Goal: Task Accomplishment & Management: Use online tool/utility

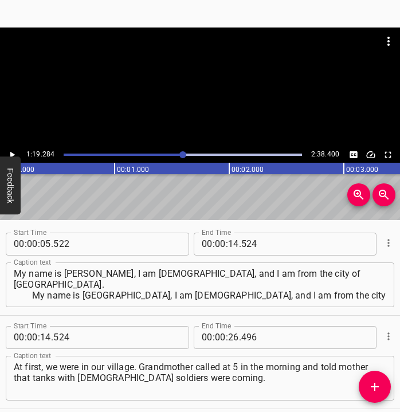
scroll to position [608, 0]
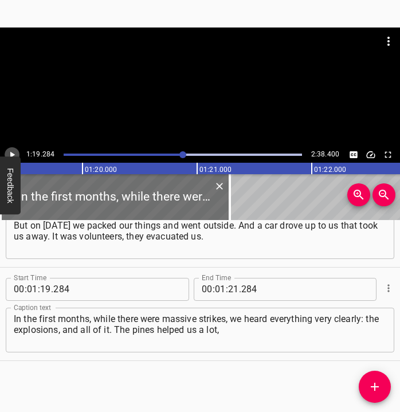
click at [15, 150] on icon "Play/Pause" at bounding box center [12, 154] width 10 height 10
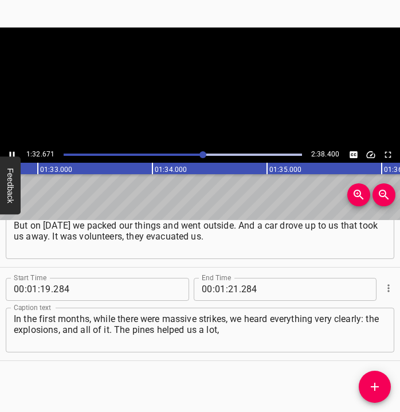
click at [15, 150] on icon "Play/Pause" at bounding box center [12, 154] width 10 height 10
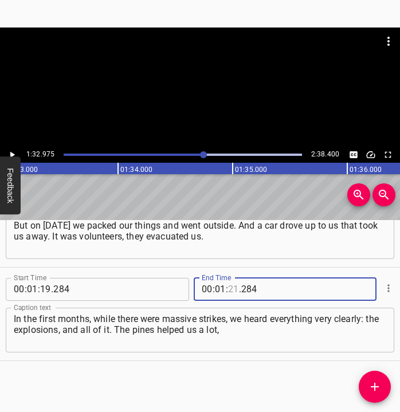
click at [228, 288] on input "number" at bounding box center [233, 289] width 11 height 23
type input "32"
type input "975"
click at [374, 384] on icon "Add Cue" at bounding box center [374, 387] width 14 height 14
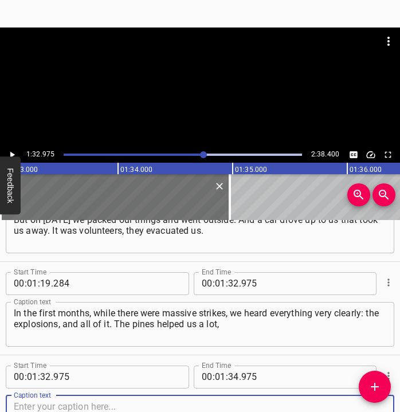
scroll to position [701, 0]
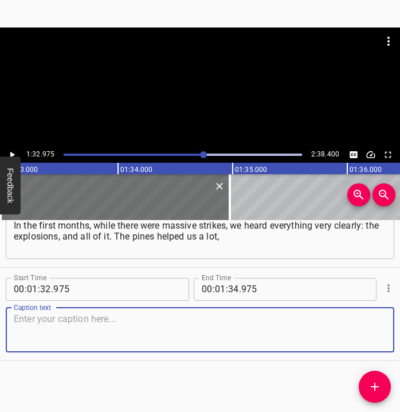
drag, startPoint x: 366, startPoint y: 332, endPoint x: 389, endPoint y: 322, distance: 25.6
click at [389, 322] on div "Start Time 00 : 01 : 32 . 975 Start Time End Time 00 : 01 : 34 . 975 End Time C…" at bounding box center [200, 313] width 400 height 93
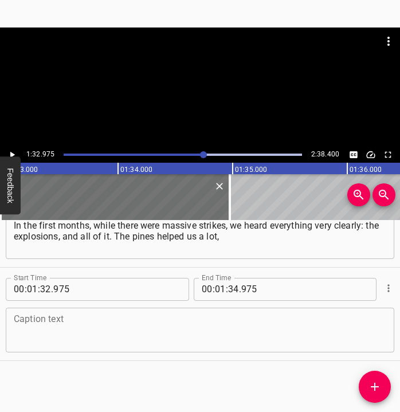
click at [52, 317] on textarea at bounding box center [200, 329] width 372 height 33
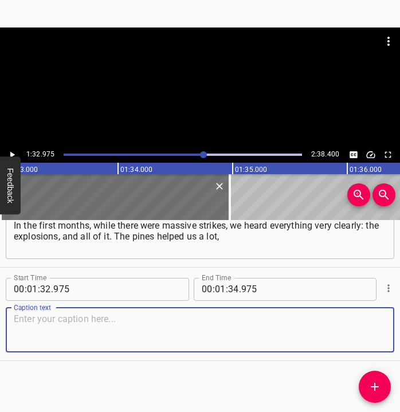
paste textarea "because we lived near the forest. Mines scattered, and the fragments of mines t…"
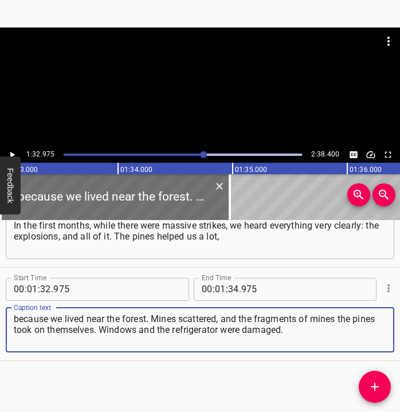
type textarea "because we lived near the forest. Mines scattered, and the fragments of mines t…"
click at [11, 153] on icon "Play/Pause" at bounding box center [12, 154] width 5 height 6
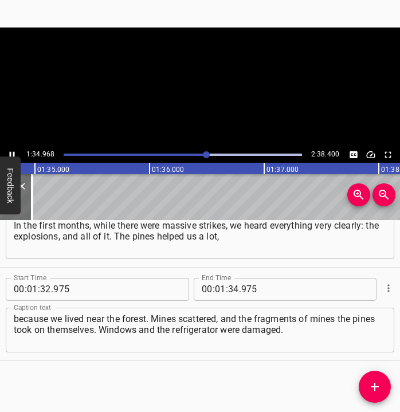
scroll to position [0, 10872]
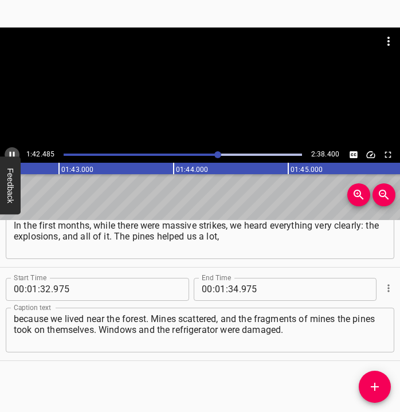
click at [14, 148] on button "Play/Pause" at bounding box center [12, 154] width 15 height 15
click at [231, 288] on input "number" at bounding box center [233, 289] width 11 height 23
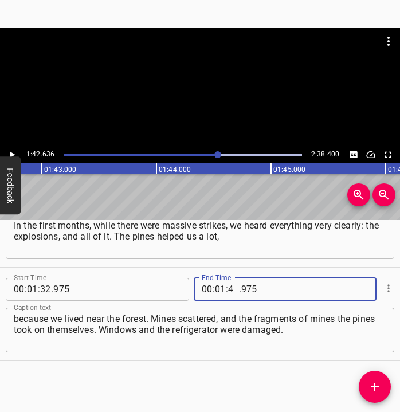
type input "42"
type input "636"
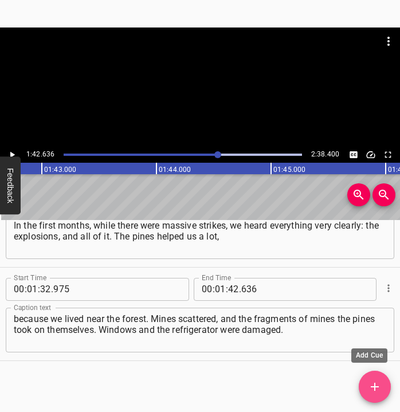
click at [376, 381] on icon "Add Cue" at bounding box center [374, 387] width 14 height 14
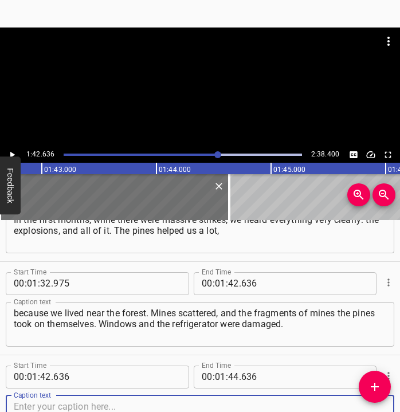
scroll to position [794, 0]
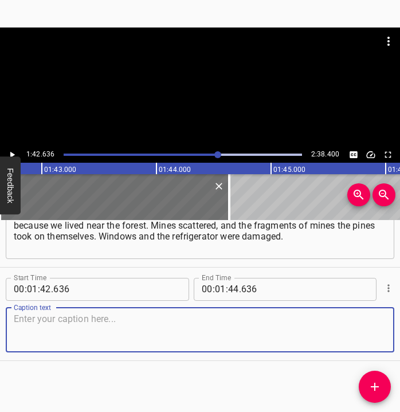
drag, startPoint x: 361, startPoint y: 331, endPoint x: 405, endPoint y: 326, distance: 43.7
click at [399, 326] on html "Caption Editor Batch Transcribe Login Sign Up Privacy Contact 1:42.636 2:38.400…" at bounding box center [200, 206] width 400 height 412
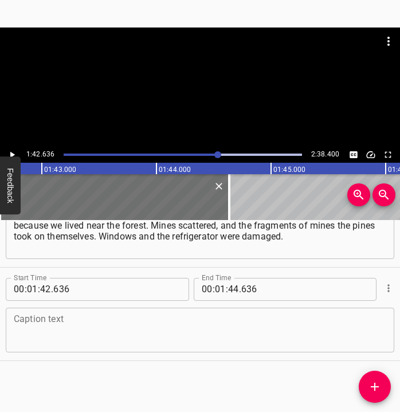
click at [48, 326] on textarea at bounding box center [200, 329] width 372 height 33
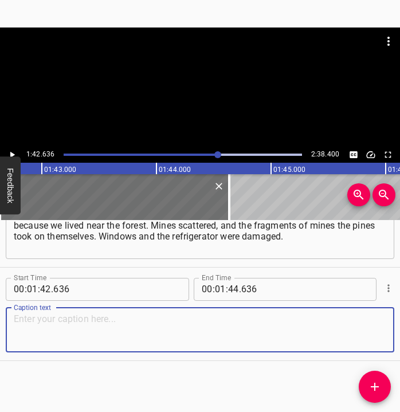
paste textarea "We help others, we help the military. Our father is a serviceman, my godfather …"
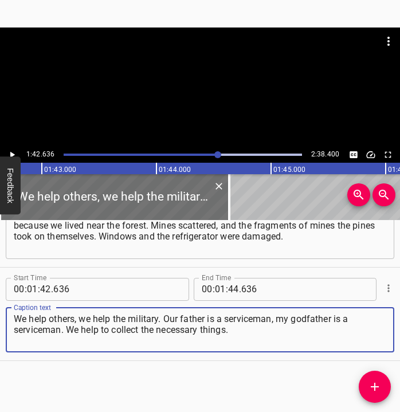
type textarea "We help others, we help the military. Our father is a serviceman, my godfather …"
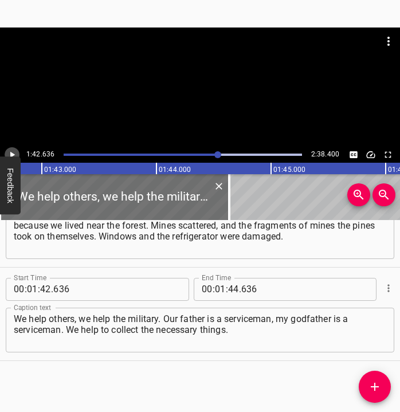
click at [13, 151] on icon "Play/Pause" at bounding box center [12, 154] width 10 height 10
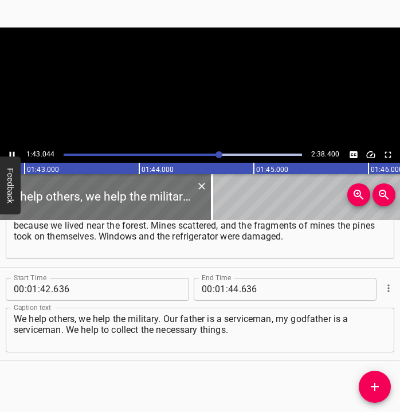
scroll to position [0, 11796]
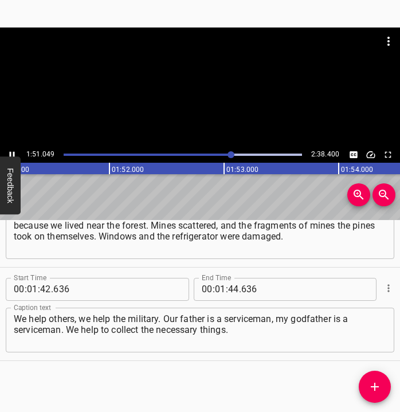
click at [13, 149] on icon "Play/Pause" at bounding box center [12, 154] width 10 height 10
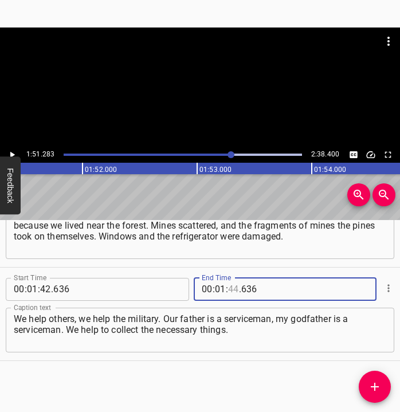
click at [229, 290] on input "number" at bounding box center [233, 289] width 11 height 23
type input "51"
type input "283"
drag, startPoint x: 371, startPoint y: 383, endPoint x: 378, endPoint y: 380, distance: 7.4
click at [372, 383] on icon "Add Cue" at bounding box center [374, 387] width 14 height 14
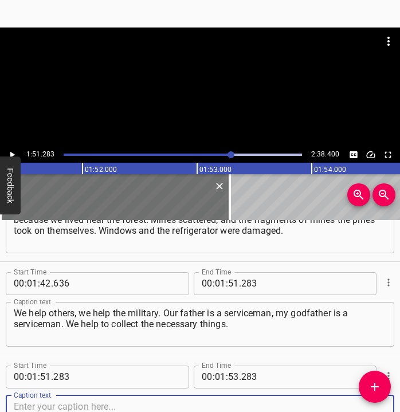
scroll to position [888, 0]
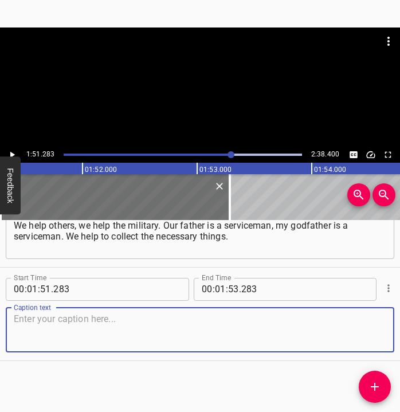
drag, startPoint x: 371, startPoint y: 331, endPoint x: 393, endPoint y: 331, distance: 21.2
click at [393, 331] on div "Start Time 00 : 00 : 05 . 522 Start Time End Time 00 : 00 : 14 . 524 End Time C…" at bounding box center [200, 316] width 400 height 192
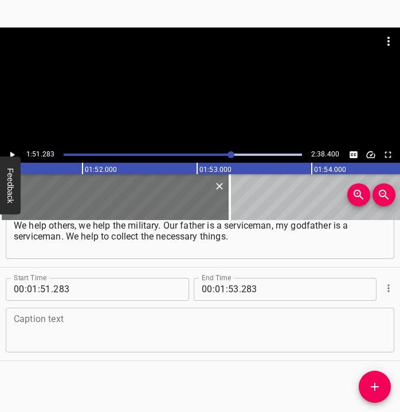
click at [109, 321] on textarea at bounding box center [200, 329] width 372 height 33
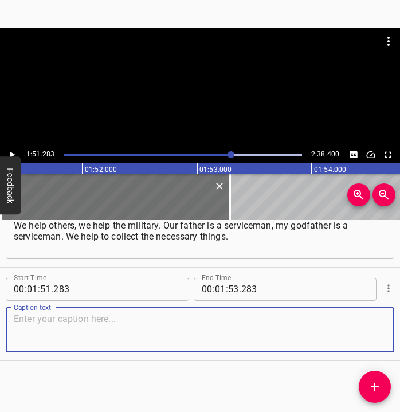
paste textarea "At charity fairs we collected funds for what was needed. We have not yet decide…"
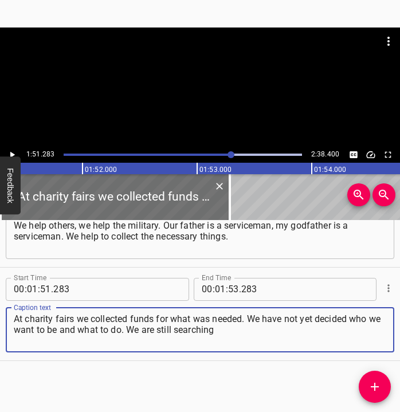
type textarea "At charity fairs we collected funds for what was needed. We have not yet decide…"
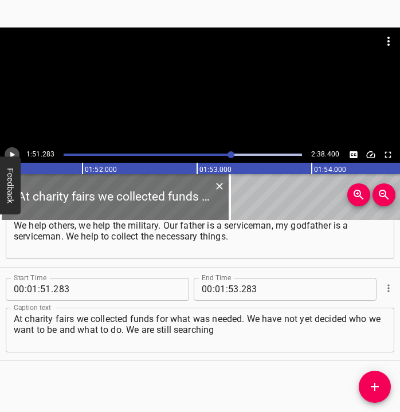
click at [11, 152] on icon "Play/Pause" at bounding box center [12, 154] width 5 height 6
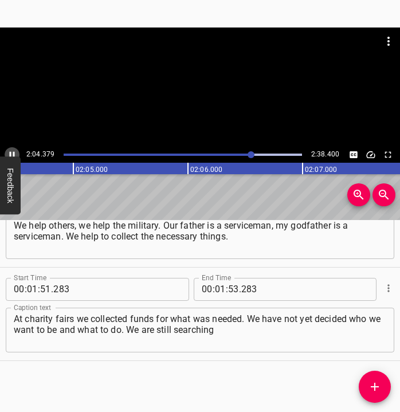
click at [11, 152] on icon "Play/Pause" at bounding box center [12, 154] width 10 height 10
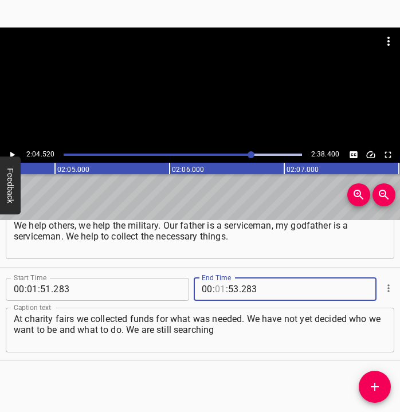
click at [215, 287] on input "number" at bounding box center [220, 289] width 11 height 23
type input "02"
type input "04"
type input "520"
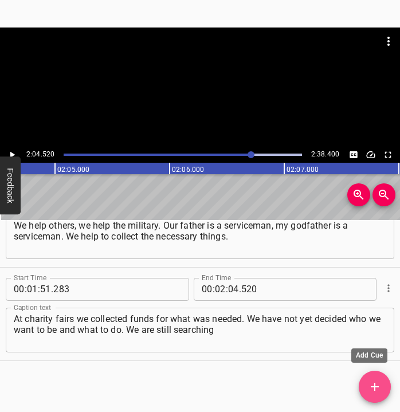
click at [381, 385] on span "Add Cue" at bounding box center [374, 387] width 32 height 14
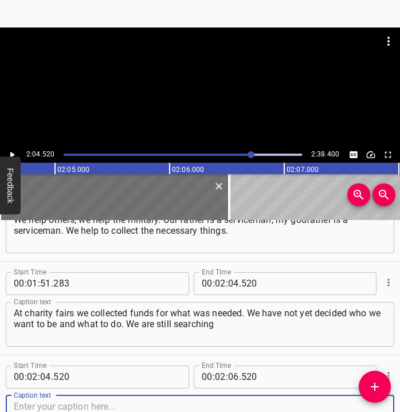
scroll to position [981, 0]
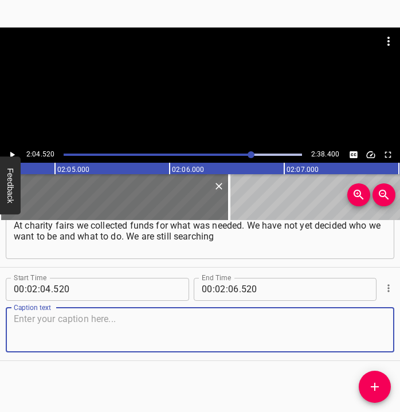
drag, startPoint x: 359, startPoint y: 330, endPoint x: 398, endPoint y: 329, distance: 38.9
click at [372, 329] on textarea at bounding box center [200, 329] width 372 height 33
click at [49, 318] on textarea at bounding box center [200, 329] width 372 height 33
paste textarea "for what to engage in. Now I write poems about what is happening to us, about t…"
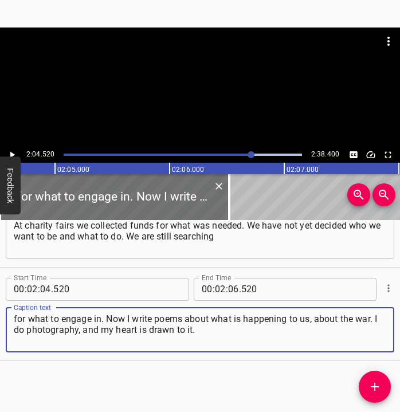
type textarea "for what to engage in. Now I write poems about what is happening to us, about t…"
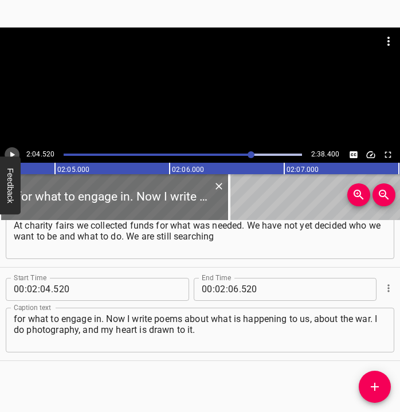
click at [14, 153] on icon "Play/Pause" at bounding box center [12, 154] width 10 height 10
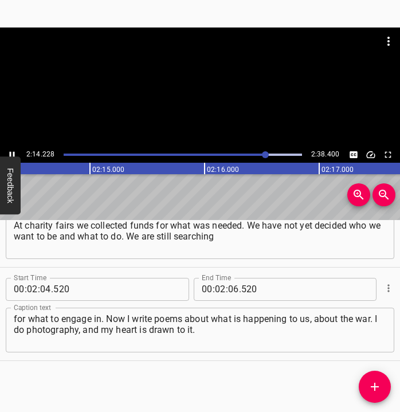
click at [12, 152] on icon "Play/Pause" at bounding box center [12, 154] width 10 height 10
click at [228, 288] on input "number" at bounding box center [233, 289] width 11 height 23
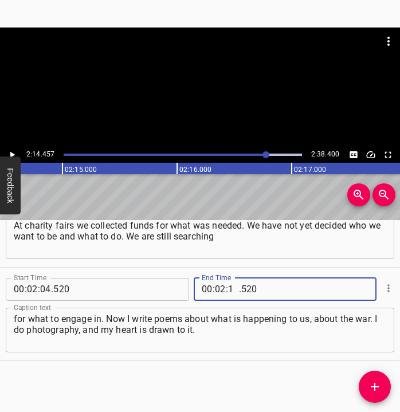
type input "14"
type input "457"
click at [378, 385] on icon "Add Cue" at bounding box center [374, 387] width 14 height 14
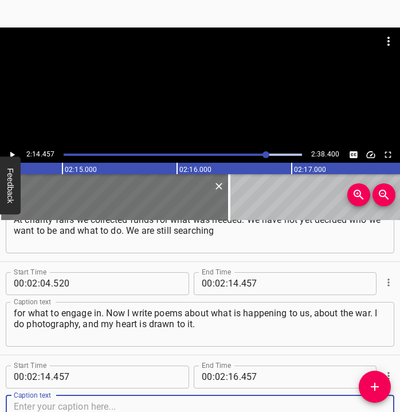
scroll to position [1074, 0]
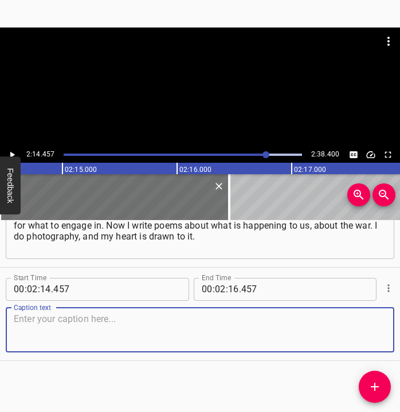
drag, startPoint x: 371, startPoint y: 335, endPoint x: 393, endPoint y: 334, distance: 21.8
click at [387, 334] on div "Start Time 00 : 02 : 14 . 457 Start Time End Time 00 : 02 : 16 . 457 End Time C…" at bounding box center [200, 313] width 400 height 93
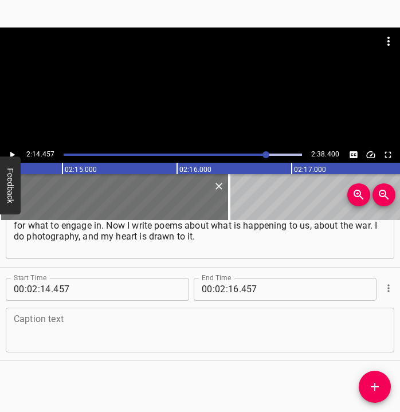
click at [147, 329] on textarea at bounding box center [200, 329] width 372 height 33
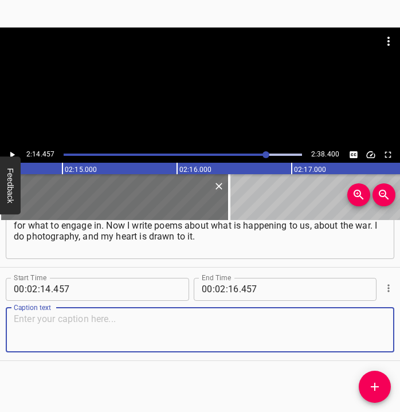
paste textarea "I want to study to become a military photographer and show people that there is…"
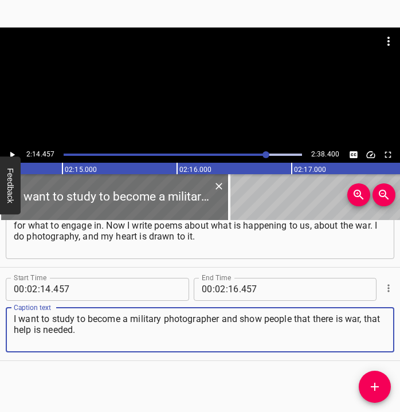
type textarea "I want to study to become a military photographer and show people that there is…"
click at [13, 153] on icon "Play/Pause" at bounding box center [12, 154] width 5 height 6
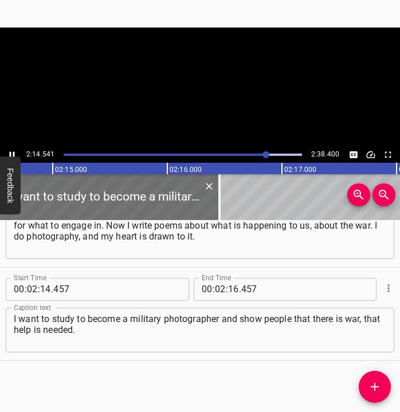
scroll to position [0, 15432]
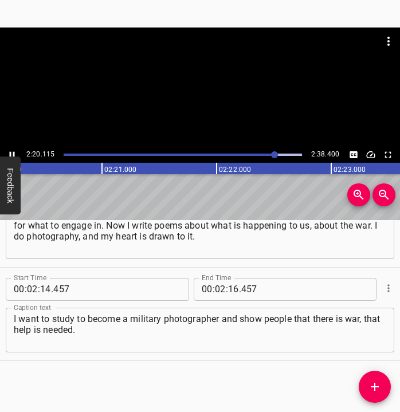
click at [11, 151] on icon "Play/Pause" at bounding box center [12, 154] width 10 height 10
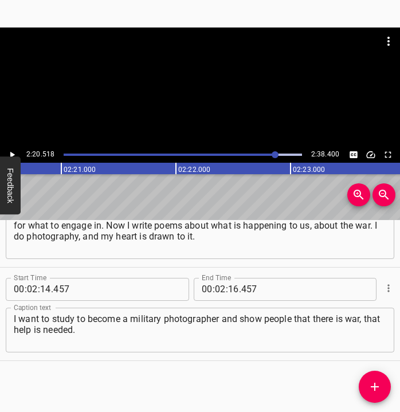
scroll to position [0, 16086]
click at [234, 291] on input "number" at bounding box center [233, 289] width 11 height 23
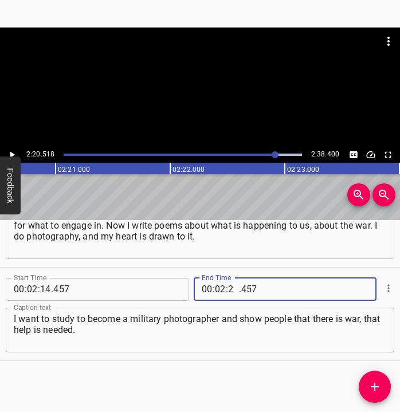
type input "20"
type input "518"
click at [370, 376] on button "Add Cue" at bounding box center [374, 386] width 32 height 32
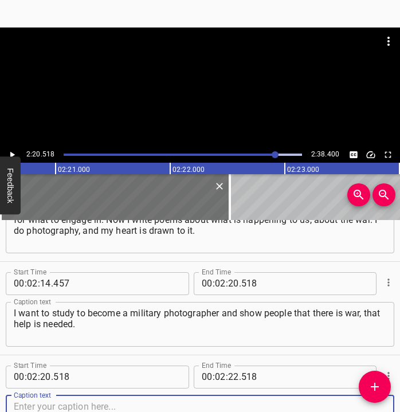
scroll to position [1168, 0]
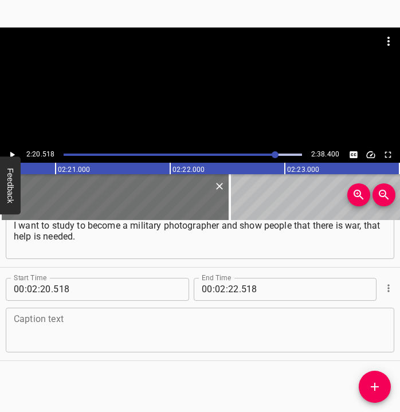
click at [369, 346] on div "Caption text" at bounding box center [200, 329] width 388 height 45
click at [174, 336] on textarea at bounding box center [200, 329] width 372 height 33
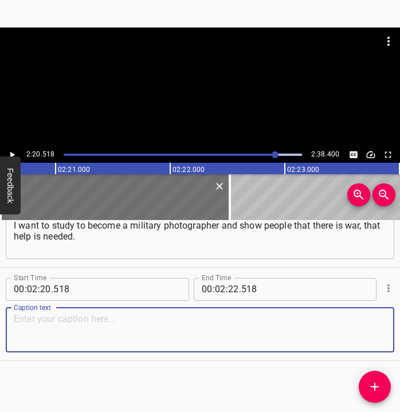
paste textarea "And for now… Even someone who visits my page will see that there one can be dis…"
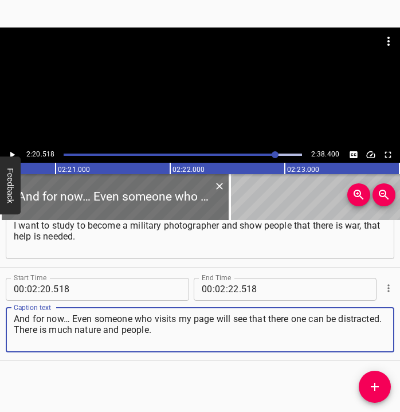
type textarea "And for now… Even someone who visits my page will see that there one can be dis…"
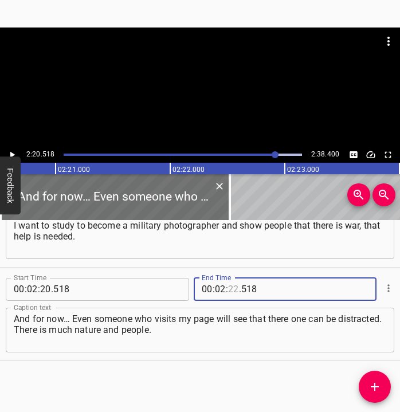
click at [231, 290] on input "number" at bounding box center [233, 289] width 11 height 23
type input "28"
type input "400"
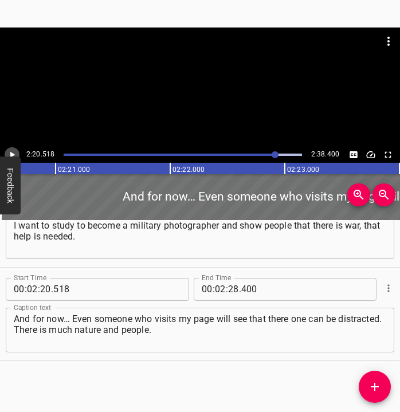
click at [9, 156] on icon "Play/Pause" at bounding box center [12, 154] width 10 height 10
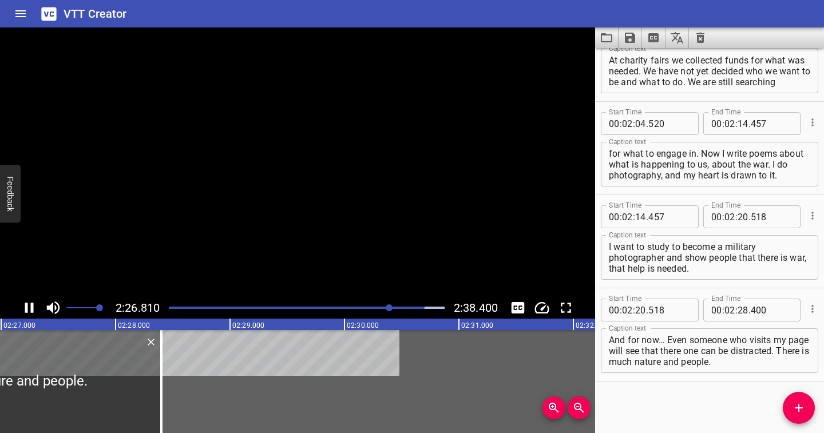
scroll to position [975, 0]
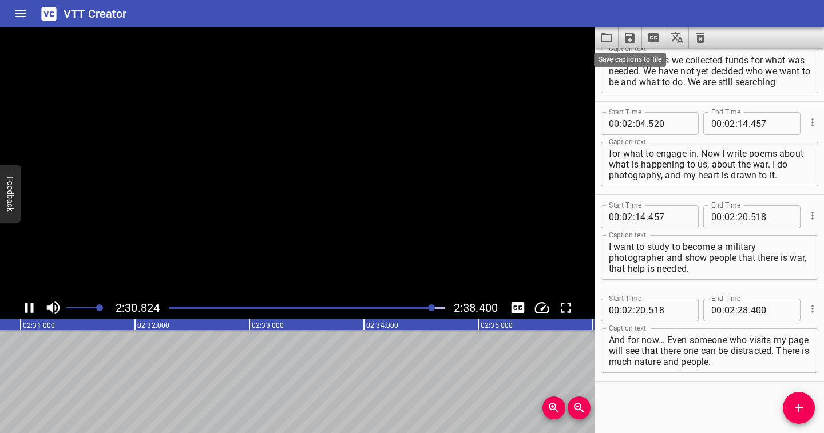
click at [399, 35] on icon "Save captions to file" at bounding box center [630, 38] width 14 height 14
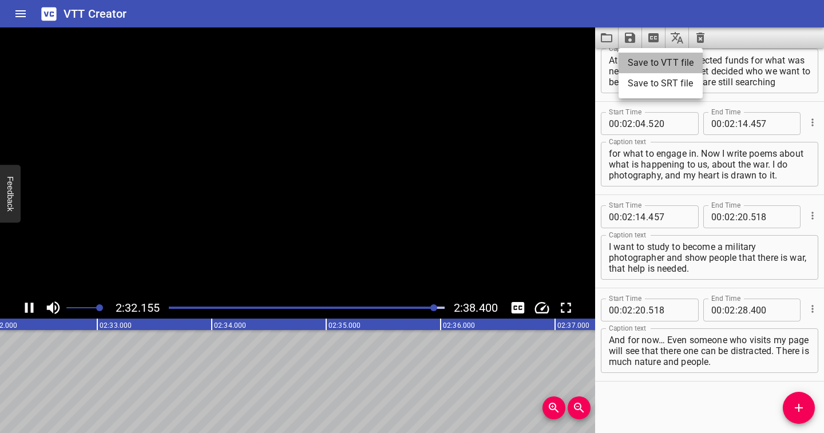
click at [399, 67] on li "Save to VTT file" at bounding box center [661, 63] width 84 height 21
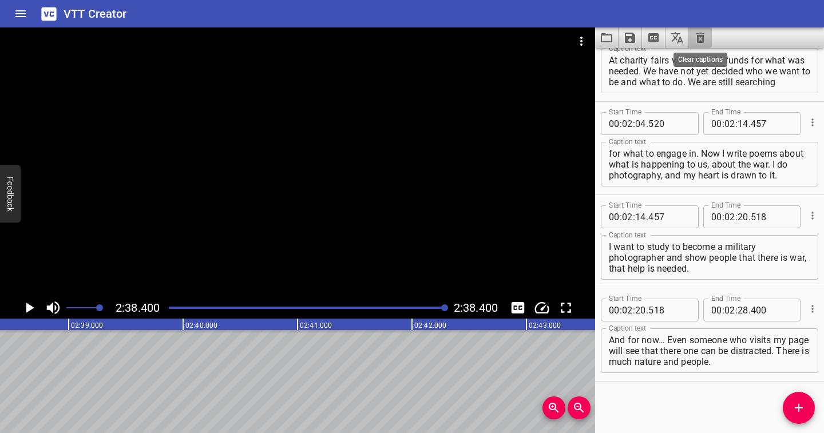
click at [399, 37] on icon "Clear captions" at bounding box center [701, 38] width 8 height 10
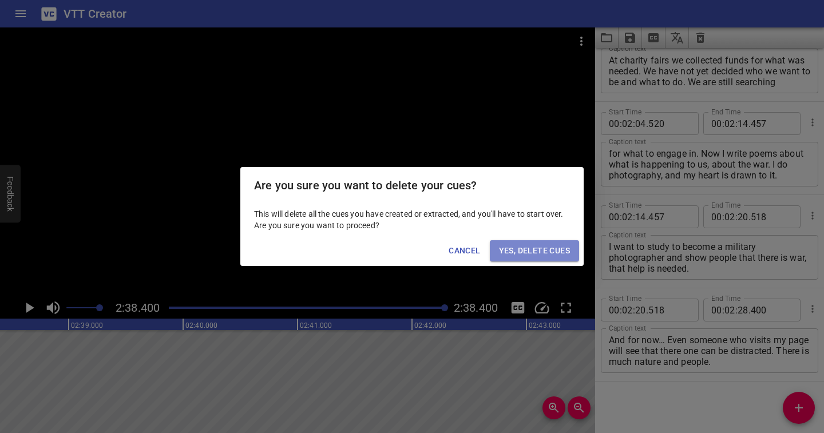
drag, startPoint x: 564, startPoint y: 251, endPoint x: 607, endPoint y: 131, distance: 127.8
click at [399, 250] on span "Yes, Delete Cues" at bounding box center [534, 251] width 71 height 14
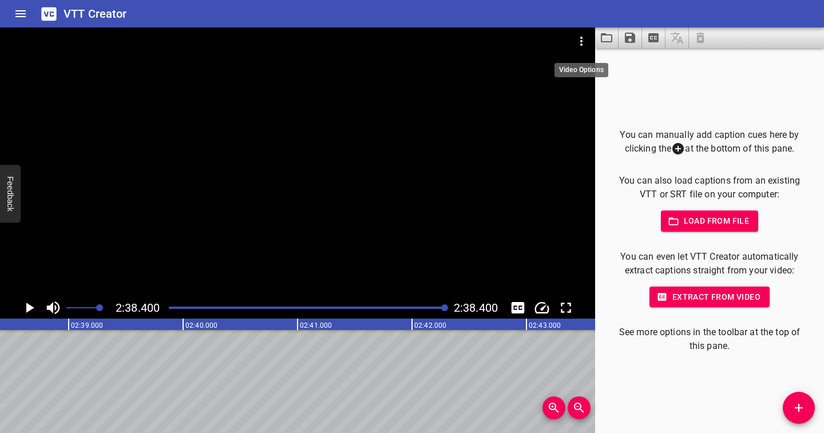
click at [399, 38] on icon "Video Options" at bounding box center [582, 41] width 14 height 14
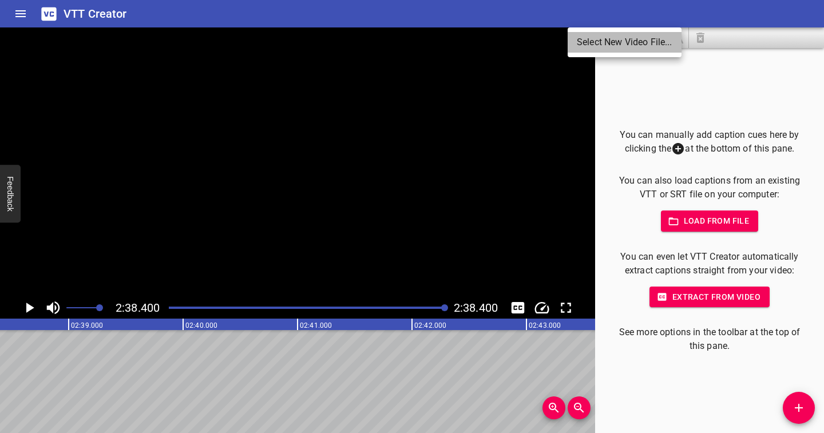
click at [399, 38] on li "Select New Video File..." at bounding box center [625, 42] width 114 height 21
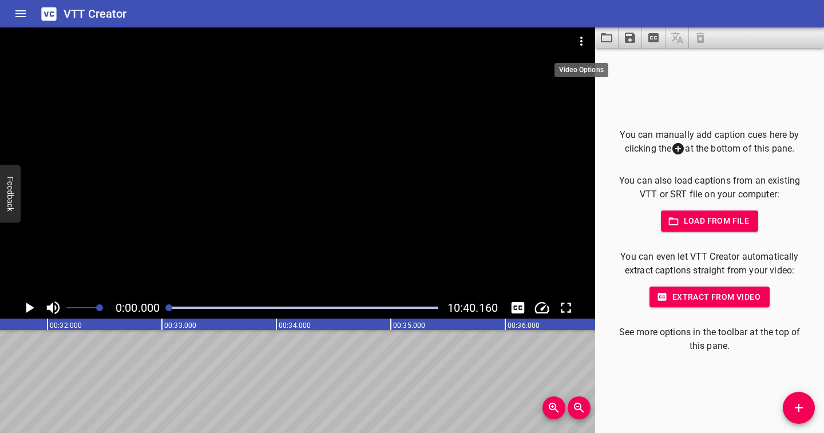
scroll to position [0, 0]
click at [26, 309] on icon "Play/Pause" at bounding box center [30, 308] width 8 height 10
click at [26, 309] on icon "Play/Pause" at bounding box center [29, 308] width 9 height 10
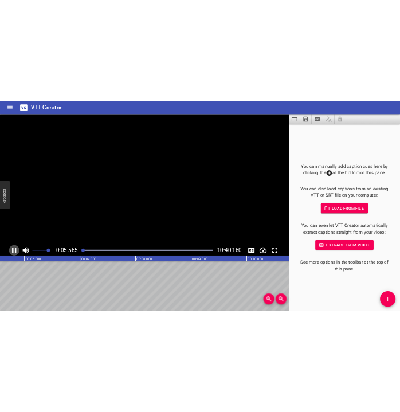
scroll to position [0, 665]
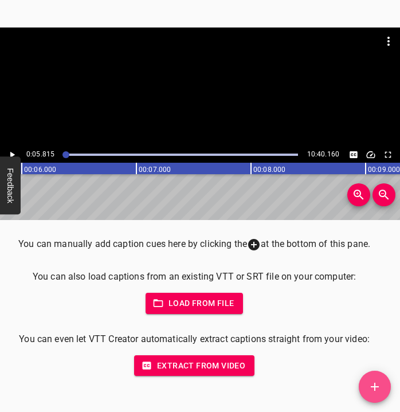
click at [376, 385] on icon "Add Cue" at bounding box center [374, 387] width 14 height 14
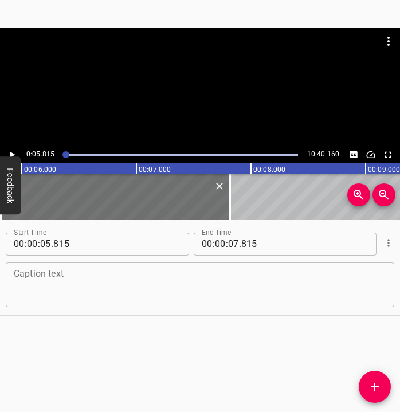
click at [285, 280] on textarea at bounding box center [200, 284] width 372 height 33
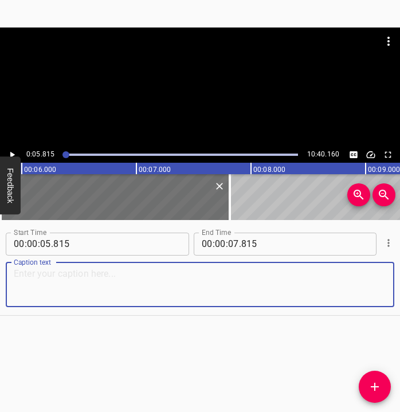
paste textarea "On the 23rd, even earlier, I was already preparing an exit plan from the city. …"
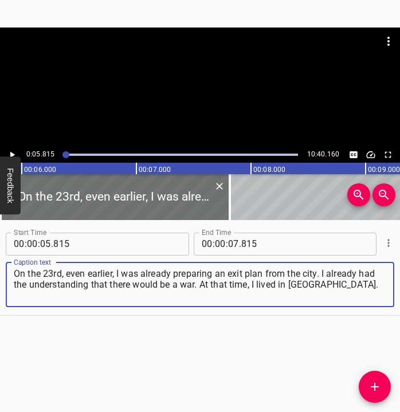
type textarea "On the 23rd, even earlier, I was already preparing an exit plan from the city. …"
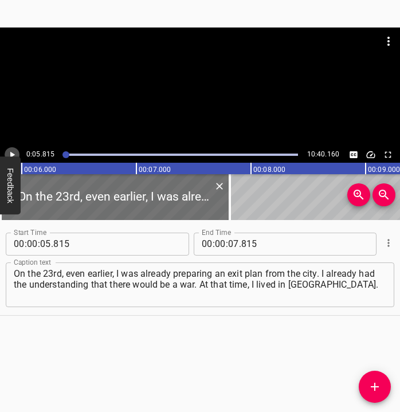
click at [12, 152] on icon "Play/Pause" at bounding box center [12, 154] width 10 height 10
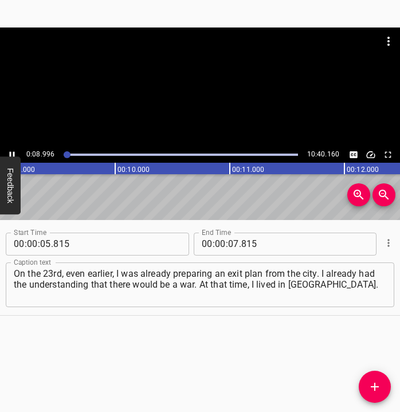
scroll to position [0, 1061]
click at [12, 152] on icon "Play/Pause" at bounding box center [12, 154] width 10 height 10
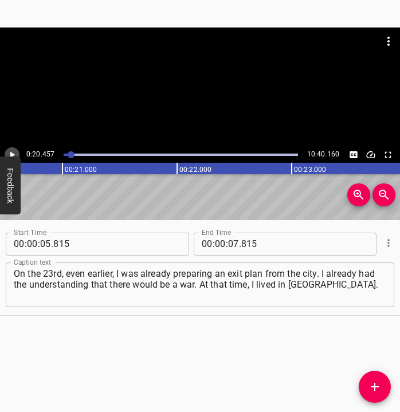
click at [12, 152] on icon "Play/Pause" at bounding box center [12, 154] width 10 height 10
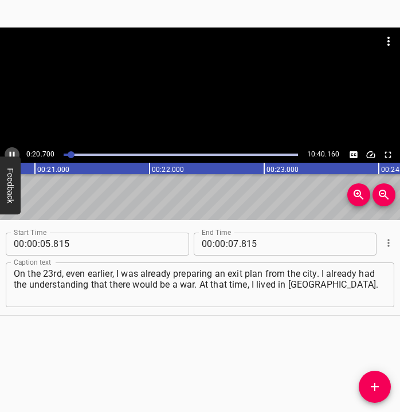
click at [12, 152] on icon "Play/Pause" at bounding box center [12, 154] width 10 height 10
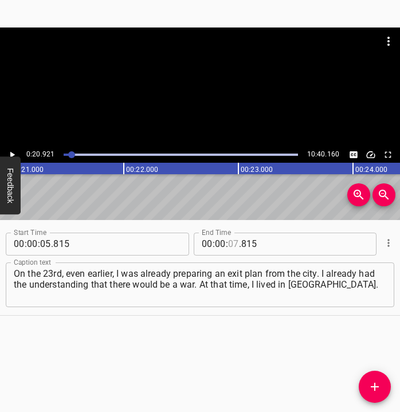
click at [228, 241] on input "number" at bounding box center [233, 243] width 11 height 23
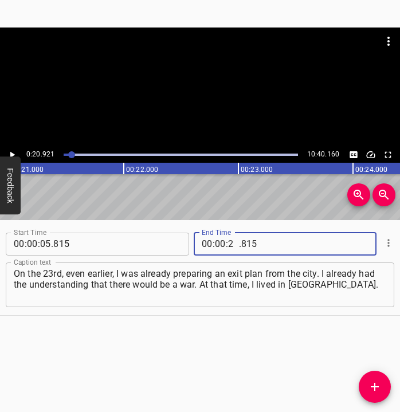
type input "20"
type input "921"
click at [377, 384] on icon "Add Cue" at bounding box center [374, 387] width 14 height 14
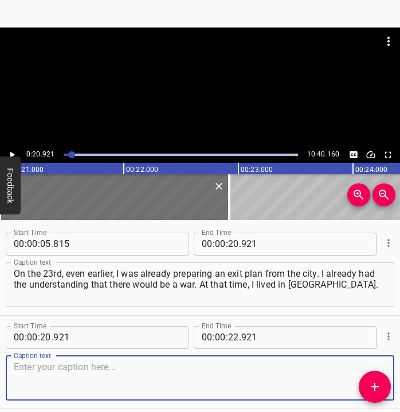
scroll to position [48, 0]
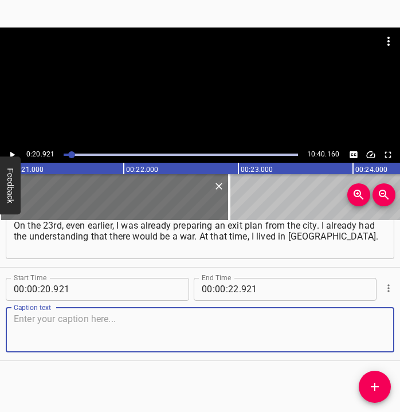
drag, startPoint x: 369, startPoint y: 333, endPoint x: 396, endPoint y: 318, distance: 31.0
click at [388, 322] on div "Start Time 00 : 00 : 20 . 921 Start Time End Time 00 : 00 : 22 . 921 End Time C…" at bounding box center [200, 313] width 400 height 93
click at [79, 326] on textarea at bounding box center [200, 329] width 372 height 33
paste textarea "In the 20s of February, Mykolaiv was almost empty; it was clear that something …"
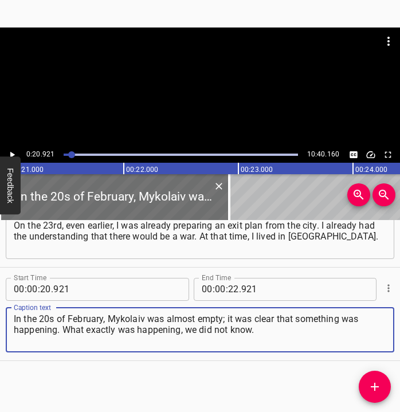
type textarea "In the 20s of February, Mykolaiv was almost empty; it was clear that something …"
click at [13, 155] on icon "Play/Pause" at bounding box center [12, 154] width 5 height 6
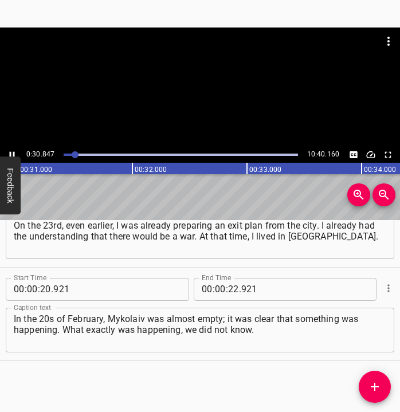
click at [13, 151] on icon "Play/Pause" at bounding box center [12, 154] width 10 height 10
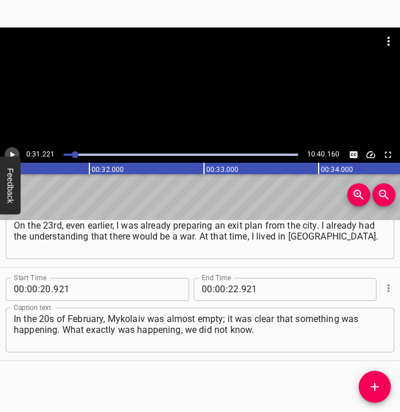
click at [13, 151] on icon "Play/Pause" at bounding box center [12, 154] width 10 height 10
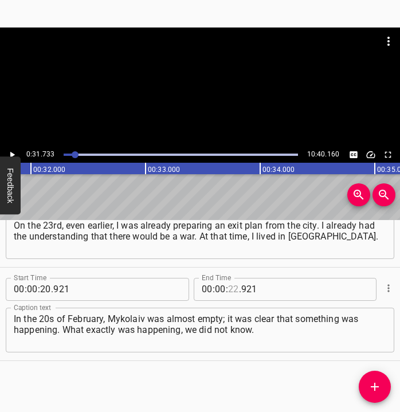
click at [230, 289] on input "number" at bounding box center [233, 289] width 11 height 23
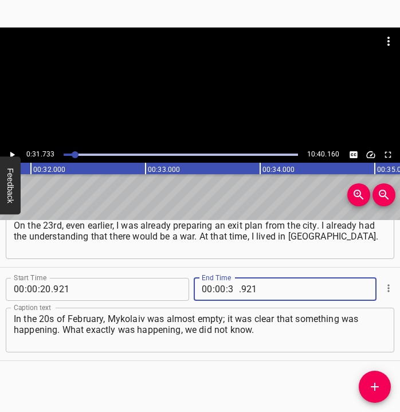
type input "31"
type input "733"
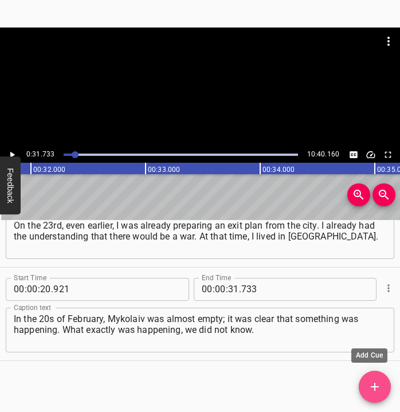
drag, startPoint x: 378, startPoint y: 387, endPoint x: 393, endPoint y: 335, distance: 54.3
click at [378, 386] on icon "Add Cue" at bounding box center [374, 386] width 8 height 8
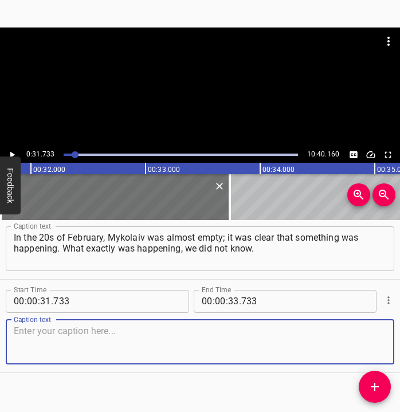
scroll to position [141, 0]
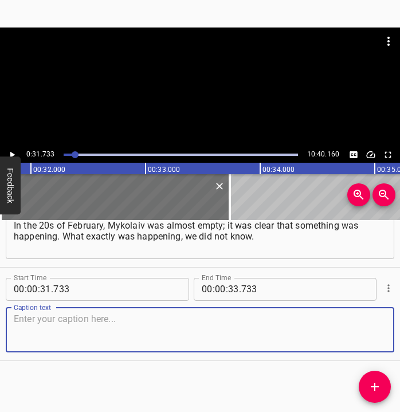
click at [377, 325] on div "Caption text" at bounding box center [200, 329] width 388 height 45
click at [31, 329] on textarea at bounding box center [200, 329] width 372 height 33
paste textarea "On the 24th we woke up at five in the morning, when the shelling began. My moth…"
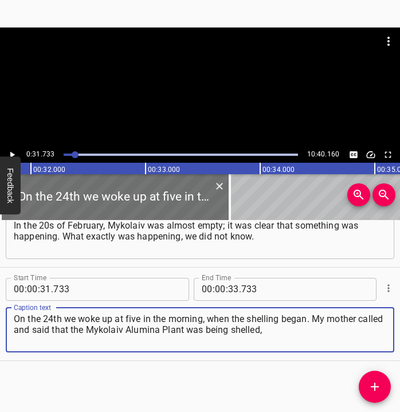
type textarea "On the 24th we woke up at five in the morning, when the shelling began. My moth…"
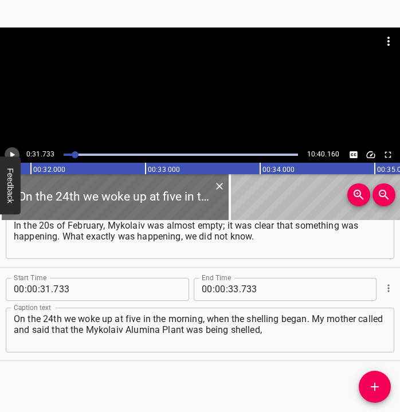
click at [10, 152] on icon "Play/Pause" at bounding box center [12, 154] width 10 height 10
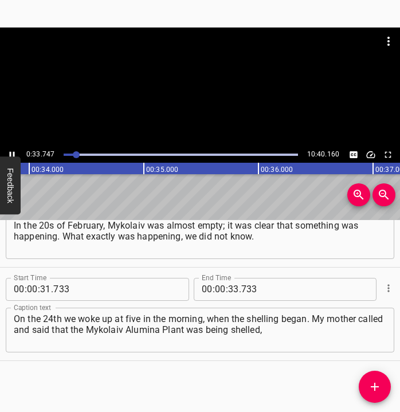
scroll to position [0, 3893]
click at [11, 151] on icon "Play/Pause" at bounding box center [12, 154] width 10 height 10
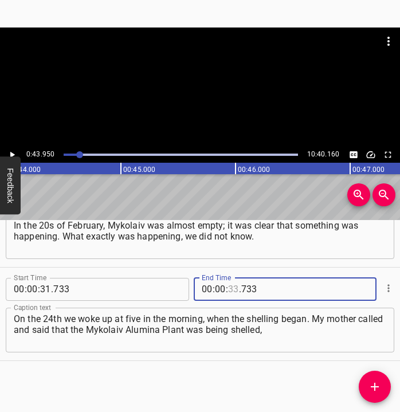
click at [228, 288] on input "number" at bounding box center [233, 289] width 11 height 23
type input "43"
type input "950"
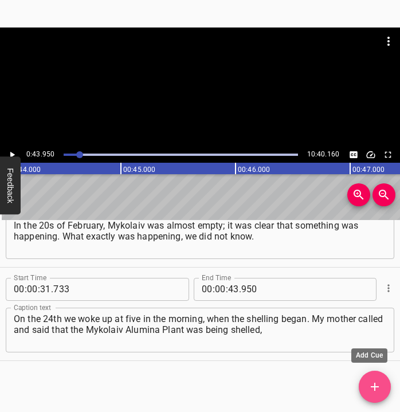
drag, startPoint x: 375, startPoint y: 384, endPoint x: 378, endPoint y: 377, distance: 7.2
click at [375, 383] on icon "Add Cue" at bounding box center [374, 387] width 14 height 14
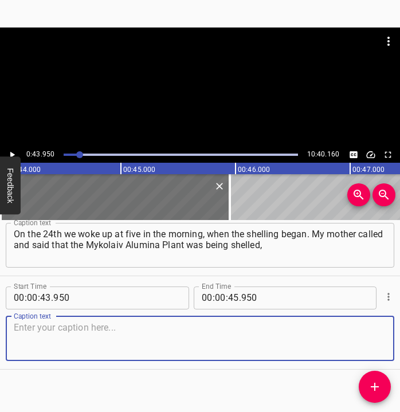
scroll to position [228, 0]
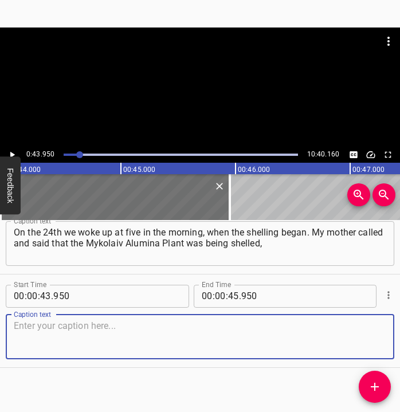
drag, startPoint x: 378, startPoint y: 344, endPoint x: 398, endPoint y: 333, distance: 22.8
click at [385, 339] on div "Start Time 00 : 00 : 43 . 950 Start Time End Time 00 : 00 : 45 . 950 End Time C…" at bounding box center [200, 320] width 400 height 93
click at [114, 332] on textarea at bounding box center [200, 336] width 372 height 33
paste textarea "although people did not believe it, because it was a russian plant. [GEOGRAPHIC…"
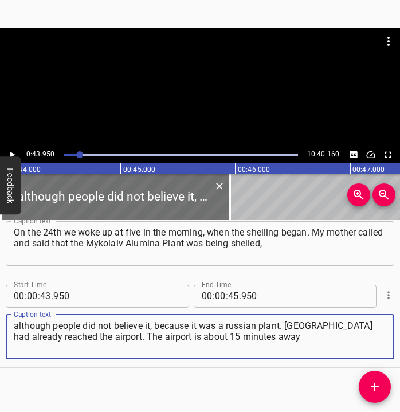
type textarea "although people did not believe it, because it was a russian plant. [GEOGRAPHIC…"
click at [12, 150] on icon "Play/Pause" at bounding box center [12, 154] width 10 height 10
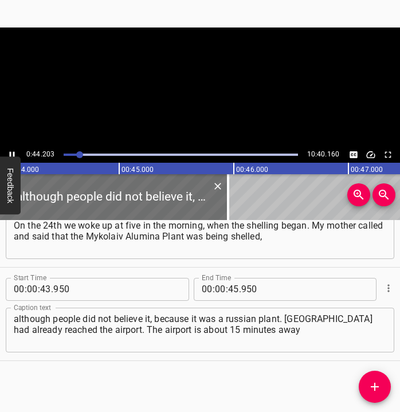
scroll to position [0, 5060]
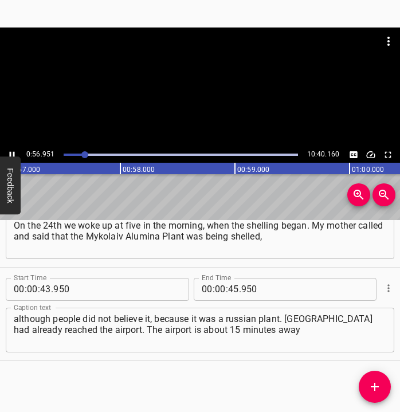
click at [11, 150] on icon "Play/Pause" at bounding box center [12, 154] width 10 height 10
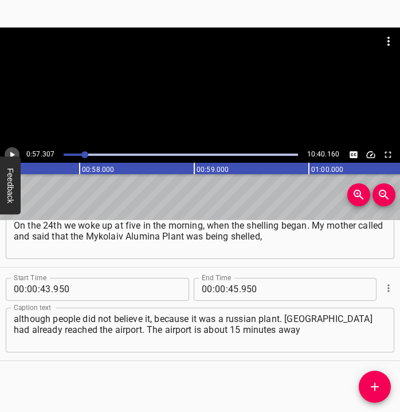
click at [11, 150] on icon "Play/Pause" at bounding box center [12, 154] width 10 height 10
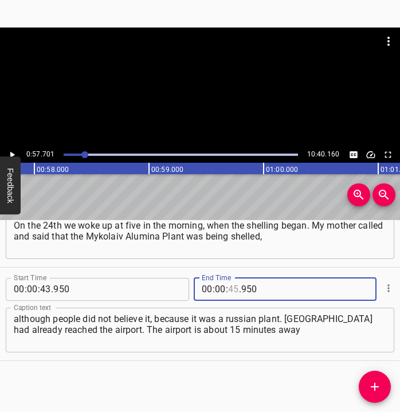
click at [230, 289] on input "number" at bounding box center [233, 289] width 11 height 23
type input "57"
type input "1"
type input "950"
type input "57"
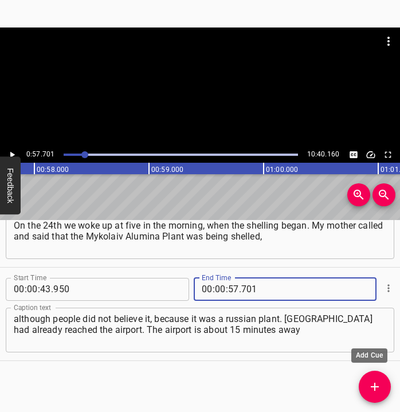
type input "701"
click at [370, 387] on icon "Add Cue" at bounding box center [374, 386] width 8 height 8
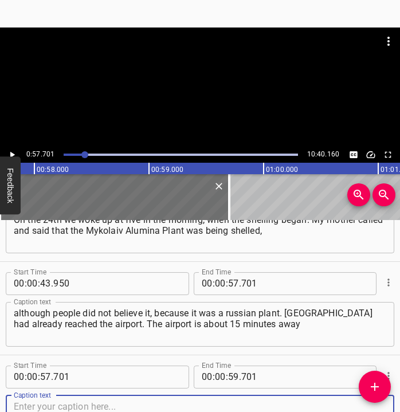
scroll to position [328, 0]
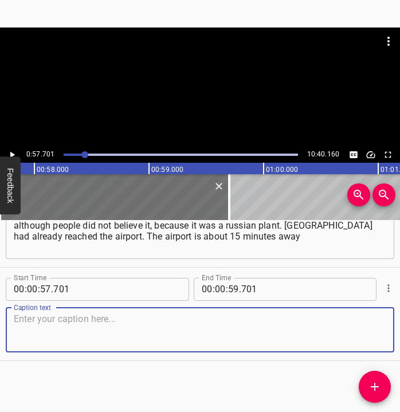
drag, startPoint x: 369, startPoint y: 333, endPoint x: 399, endPoint y: 319, distance: 33.0
click at [382, 326] on div "Caption text" at bounding box center [200, 329] width 388 height 45
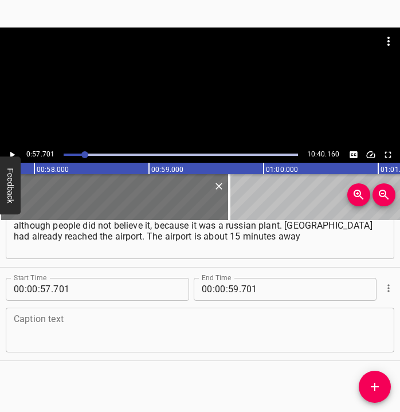
click at [100, 323] on textarea at bounding box center [200, 329] width 372 height 33
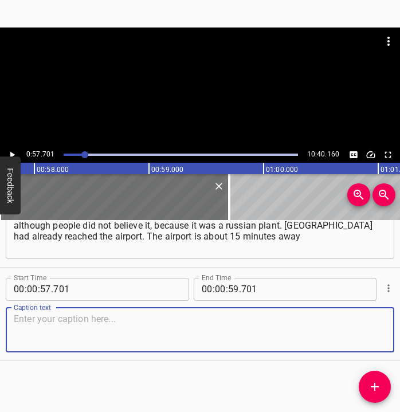
paste textarea "from me by car. In [GEOGRAPHIC_DATA] I live in the most dangerous district. Nea…"
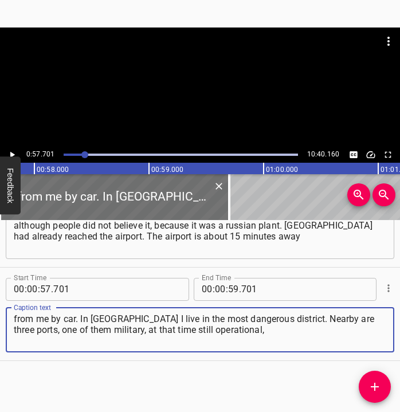
type textarea "from me by car. In [GEOGRAPHIC_DATA] I live in the most dangerous district. Nea…"
click at [14, 153] on icon "Play/Pause" at bounding box center [12, 154] width 10 height 10
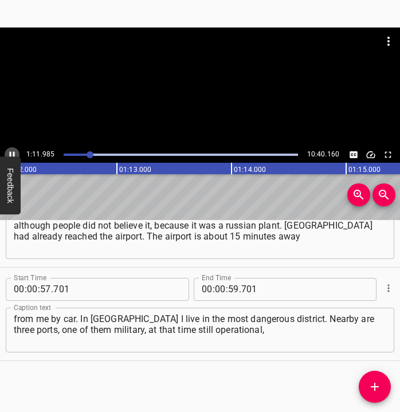
click at [11, 152] on icon "Play/Pause" at bounding box center [12, 154] width 10 height 10
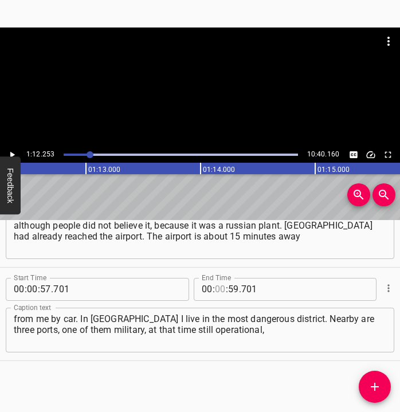
click at [218, 289] on input "number" at bounding box center [220, 289] width 11 height 23
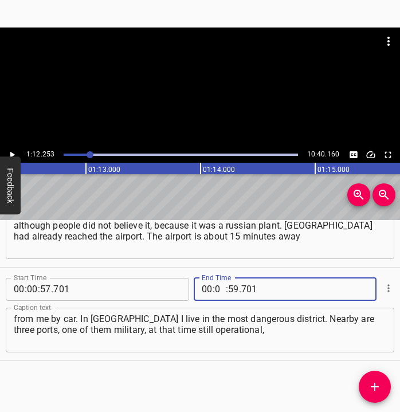
type input "01"
type input "12"
type input "253"
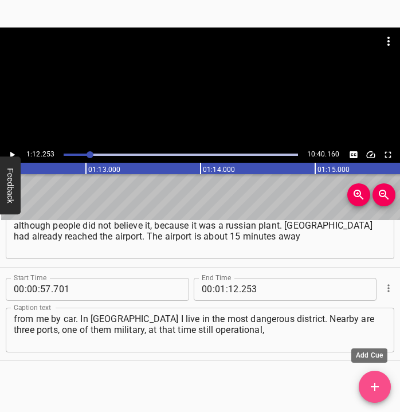
click at [378, 384] on icon "Add Cue" at bounding box center [374, 387] width 14 height 14
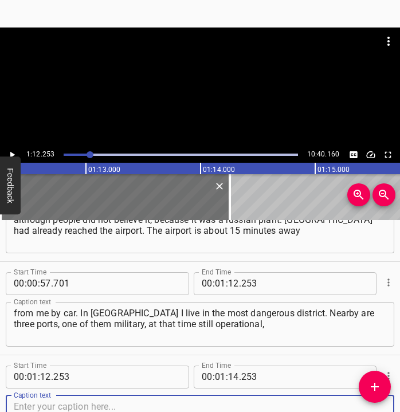
scroll to position [421, 0]
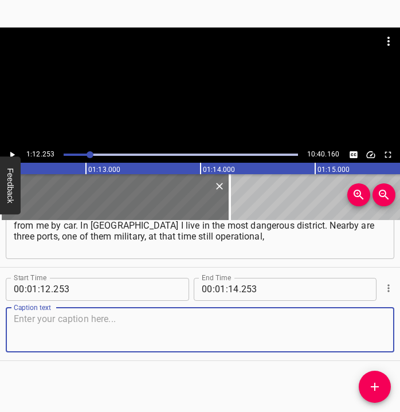
drag, startPoint x: 367, startPoint y: 323, endPoint x: 388, endPoint y: 314, distance: 23.1
click at [373, 320] on textarea at bounding box center [200, 329] width 372 height 33
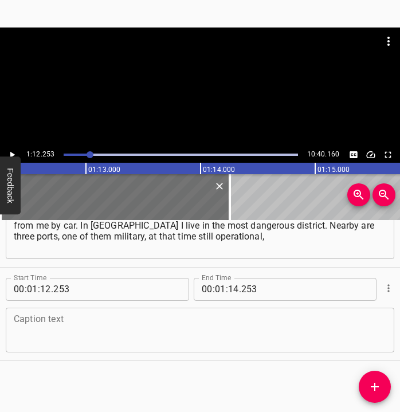
click at [84, 325] on textarea at bounding box center [200, 329] width 372 height 33
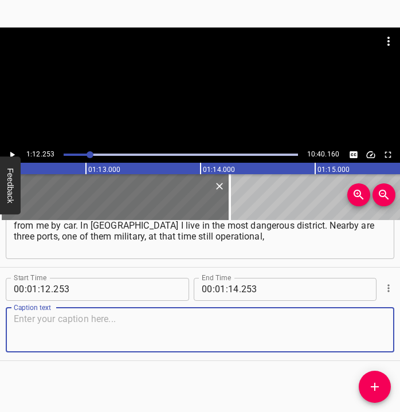
paste textarea "and we knew that a lot of equipment was being constantly transported in and out…"
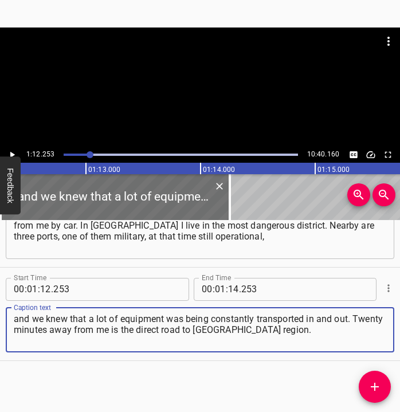
type textarea "and we knew that a lot of equipment was being constantly transported in and out…"
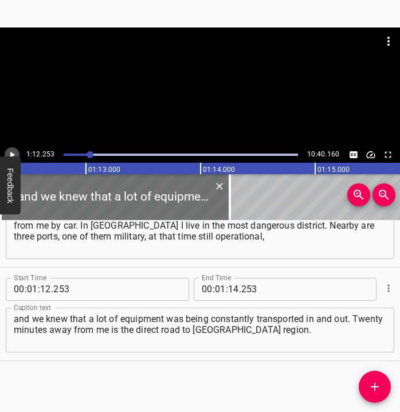
click at [17, 151] on button "Play/Pause" at bounding box center [12, 154] width 15 height 15
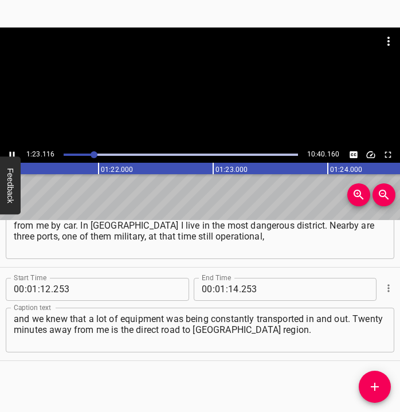
click at [11, 150] on icon "Play/Pause" at bounding box center [12, 154] width 10 height 10
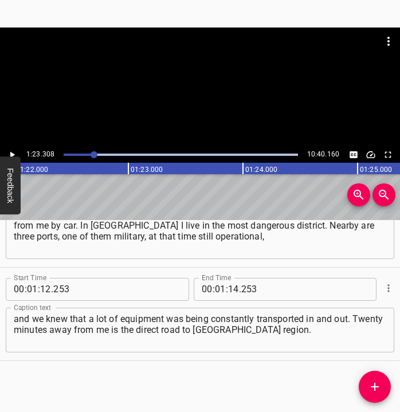
scroll to position [0, 9537]
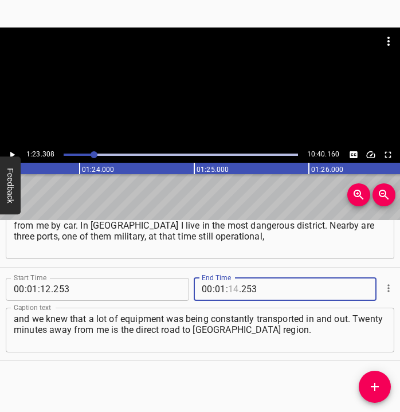
click at [229, 289] on input "number" at bounding box center [233, 289] width 11 height 23
type input "23"
type input "308"
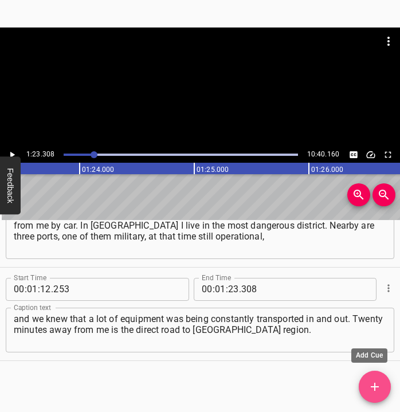
drag, startPoint x: 378, startPoint y: 382, endPoint x: 393, endPoint y: 361, distance: 26.2
click at [378, 381] on icon "Add Cue" at bounding box center [374, 387] width 14 height 14
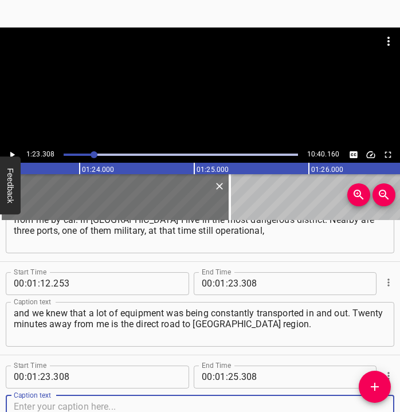
scroll to position [515, 0]
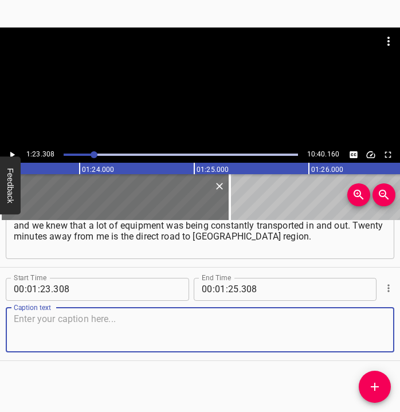
drag, startPoint x: 366, startPoint y: 331, endPoint x: 397, endPoint y: 318, distance: 33.1
click at [367, 330] on textarea at bounding box center [200, 329] width 372 height 33
click at [74, 323] on textarea at bounding box center [200, 329] width 372 height 33
paste textarea "Twenty-five minutes’ drive from me is [GEOGRAPHIC_DATA] region and the airport.…"
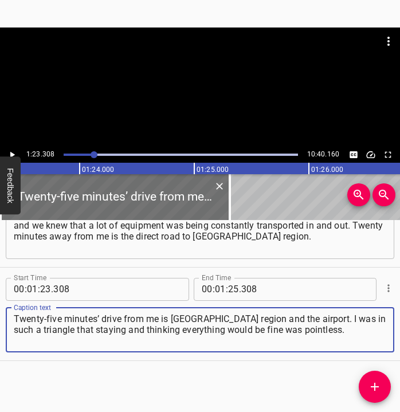
type textarea "Twenty-five minutes’ drive from me is [GEOGRAPHIC_DATA] region and the airport.…"
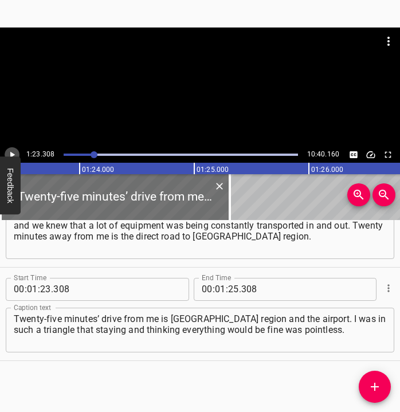
click at [12, 151] on icon "Play/Pause" at bounding box center [12, 154] width 10 height 10
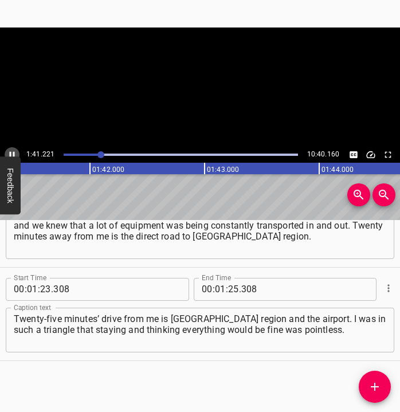
click at [11, 151] on icon "Play/Pause" at bounding box center [12, 154] width 10 height 10
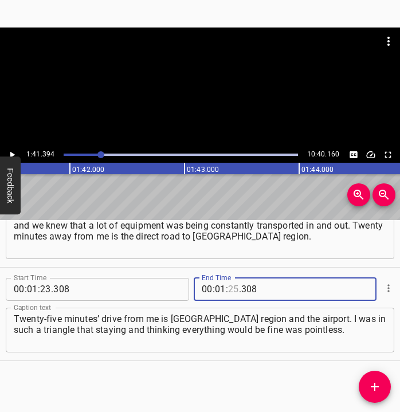
click at [230, 284] on input "number" at bounding box center [233, 289] width 11 height 23
type input "41"
type input "394"
click at [369, 386] on icon "Add Cue" at bounding box center [374, 387] width 14 height 14
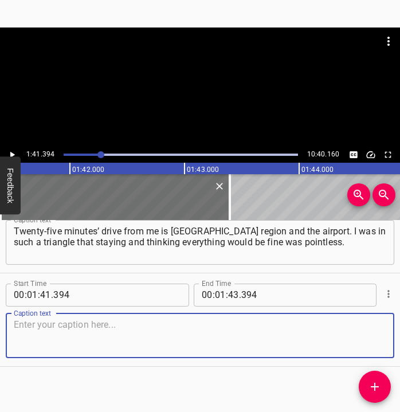
scroll to position [606, 0]
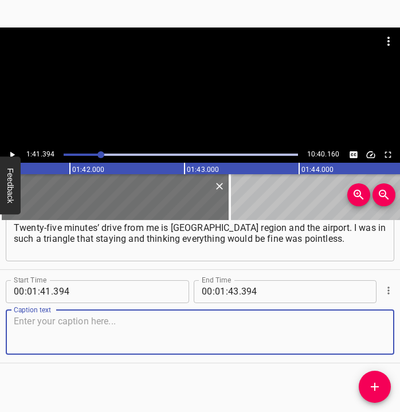
drag, startPoint x: 362, startPoint y: 329, endPoint x: 393, endPoint y: 321, distance: 32.6
click at [372, 327] on textarea at bounding box center [200, 331] width 372 height 33
click at [49, 333] on textarea at bounding box center [200, 331] width 372 height 33
paste textarea "On the 24th I packed my things, thinking the war would last until summer, and I…"
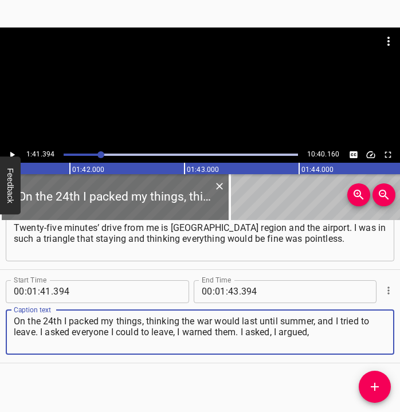
type textarea "On the 24th I packed my things, thinking the war would last until summer, and I…"
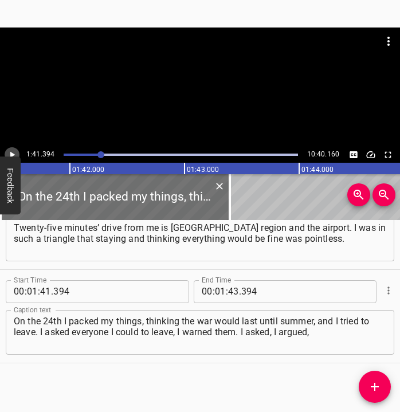
click at [11, 152] on icon "Play/Pause" at bounding box center [12, 154] width 10 height 10
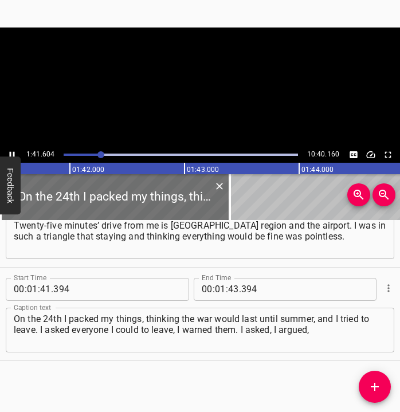
scroll to position [0, 11631]
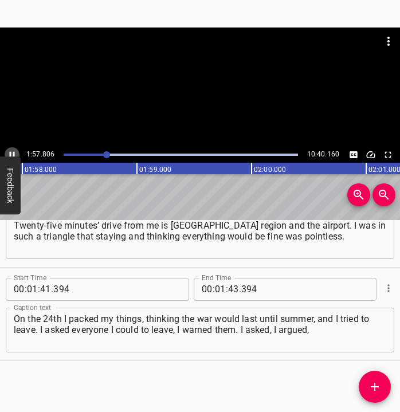
click at [11, 152] on icon "Play/Pause" at bounding box center [12, 154] width 10 height 10
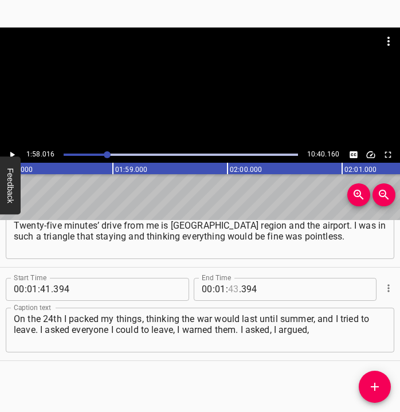
click at [228, 284] on input "number" at bounding box center [233, 289] width 11 height 23
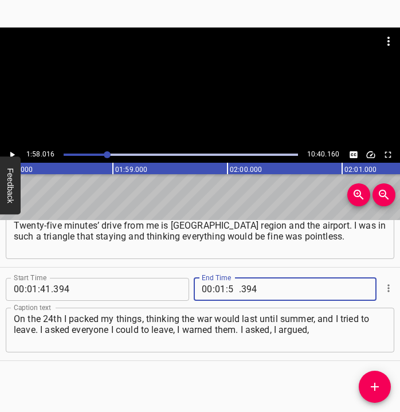
type input "58"
type input "016"
click at [376, 387] on icon "Add Cue" at bounding box center [374, 386] width 8 height 8
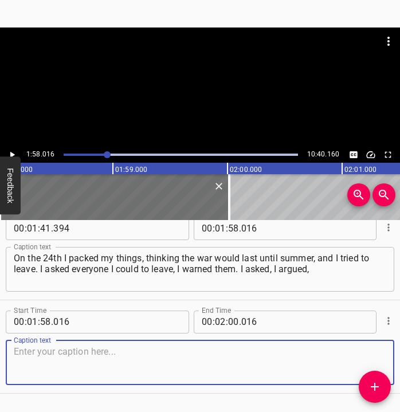
scroll to position [701, 0]
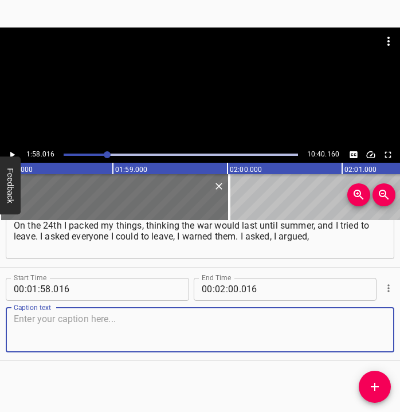
drag, startPoint x: 372, startPoint y: 335, endPoint x: 392, endPoint y: 329, distance: 20.5
click at [386, 330] on div "Start Time 00 : 01 : 58 . 016 Start Time End Time 00 : 02 : 00 . 016 End Time C…" at bounding box center [200, 313] width 400 height 93
click at [26, 323] on textarea at bounding box center [200, 329] width 372 height 33
paste textarea "I proved my thoughts, that staying in [GEOGRAPHIC_DATA] was dangerous. In [GEOG…"
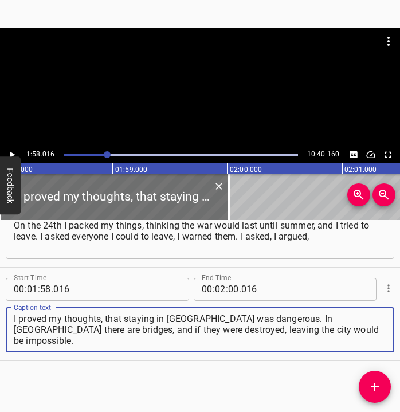
drag, startPoint x: 318, startPoint y: 333, endPoint x: 2, endPoint y: 316, distance: 315.9
click at [2, 316] on div "Start Time 00 : 01 : 58 . 016 Start Time End Time 00 : 02 : 00 . 016 End Time C…" at bounding box center [200, 313] width 400 height 93
paste textarea
type textarea "I proved my thoughts, that staying in [GEOGRAPHIC_DATA] was dangerous. In [GEOG…"
click at [9, 150] on icon "Play/Pause" at bounding box center [12, 154] width 10 height 10
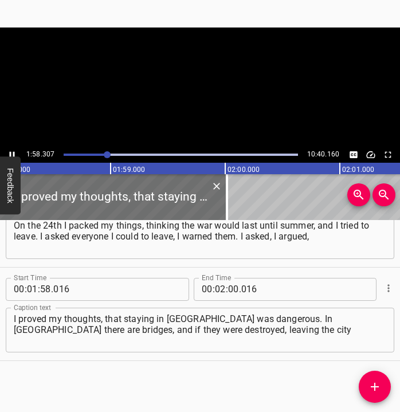
scroll to position [0, 13544]
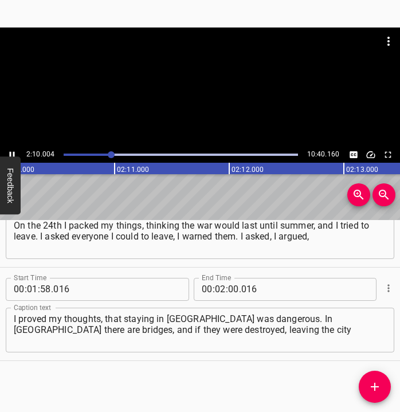
click at [11, 150] on icon "Play/Pause" at bounding box center [12, 154] width 10 height 10
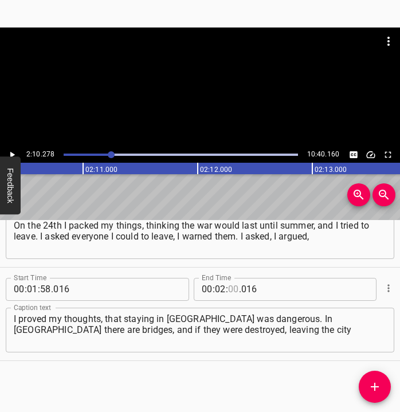
click at [228, 288] on input "number" at bounding box center [233, 289] width 11 height 23
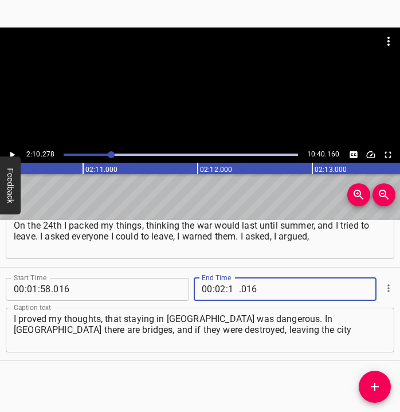
type input "10"
type input "278"
click at [382, 388] on span "Add Cue" at bounding box center [374, 387] width 32 height 14
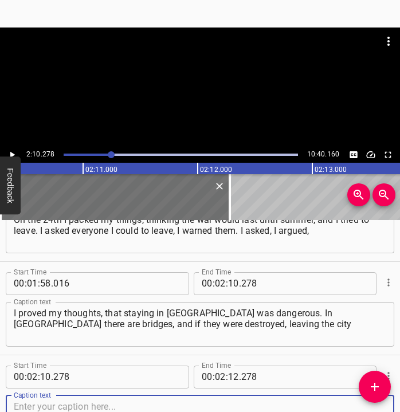
scroll to position [794, 0]
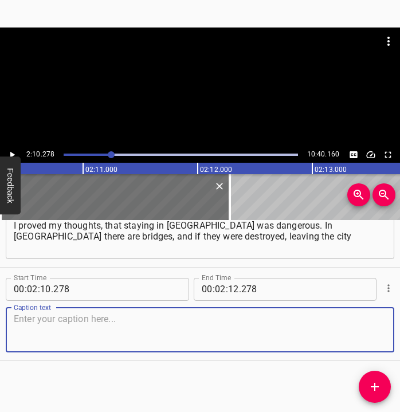
drag, startPoint x: 363, startPoint y: 333, endPoint x: 397, endPoint y: 319, distance: 36.5
click at [397, 319] on div "Start Time 00 : 00 : 05 . 815 Start Time End Time 00 : 00 : 20 . 921 End Time C…" at bounding box center [200, 316] width 400 height 192
click at [128, 330] on textarea at bounding box center [200, 329] width 372 height 33
paste textarea "would be impossible. It is like a huge mousetrap and a threat to people. I felt…"
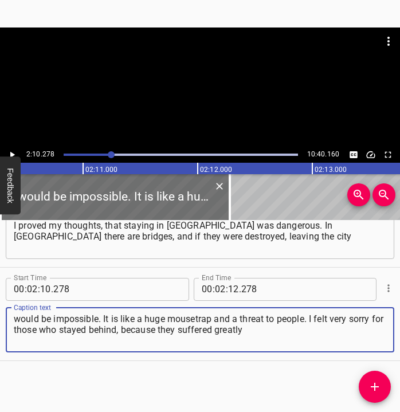
type textarea "would be impossible. It is like a huge mousetrap and a threat to people. I felt…"
